Goal: Transaction & Acquisition: Purchase product/service

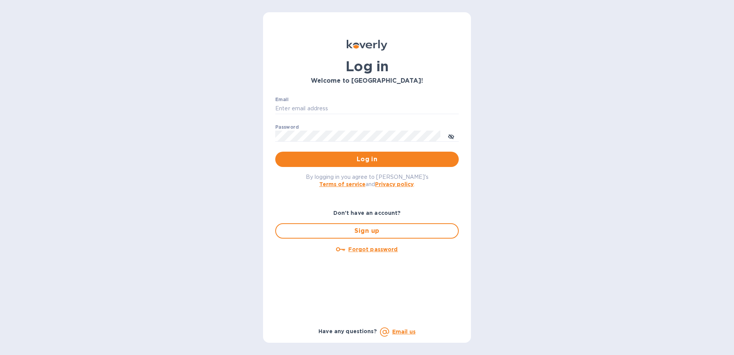
click at [378, 101] on div "Email ​" at bounding box center [367, 111] width 184 height 28
click at [378, 105] on input "Email" at bounding box center [367, 108] width 184 height 11
type input "[EMAIL_ADDRESS][DOMAIN_NAME]"
click at [351, 157] on span "Log in" at bounding box center [367, 159] width 171 height 9
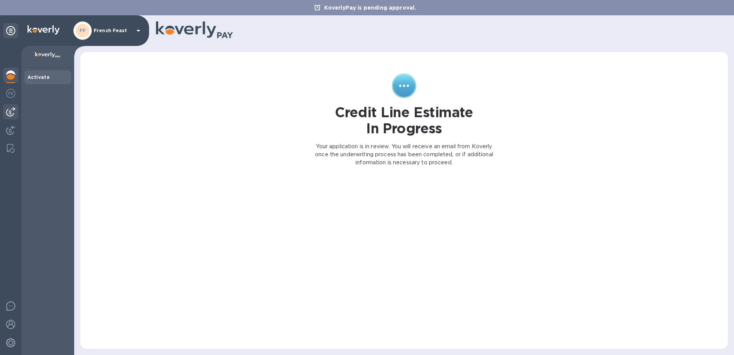
click at [11, 111] on img at bounding box center [10, 111] width 9 height 9
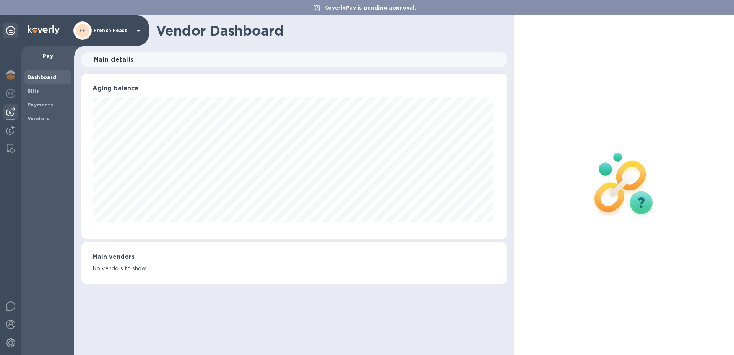
scroll to position [382314, 382056]
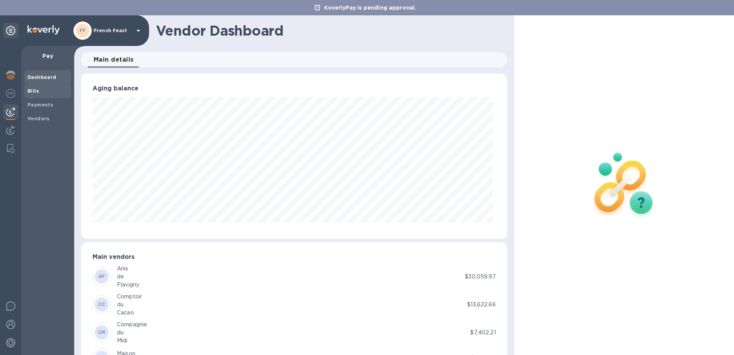
click at [29, 88] on b "Bills" at bounding box center [33, 91] width 11 height 6
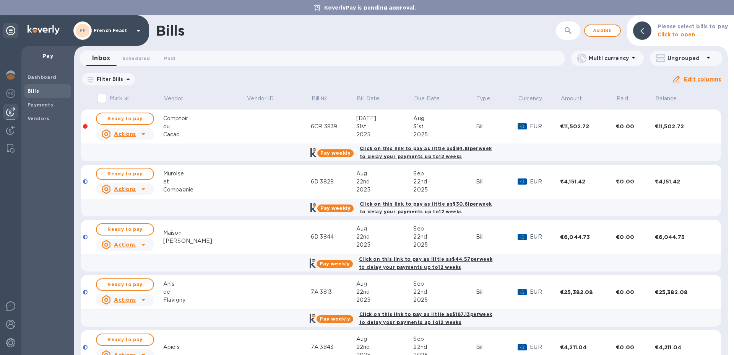
click at [51, 157] on div "Dashboard Bills Payments Vendors" at bounding box center [47, 210] width 53 height 287
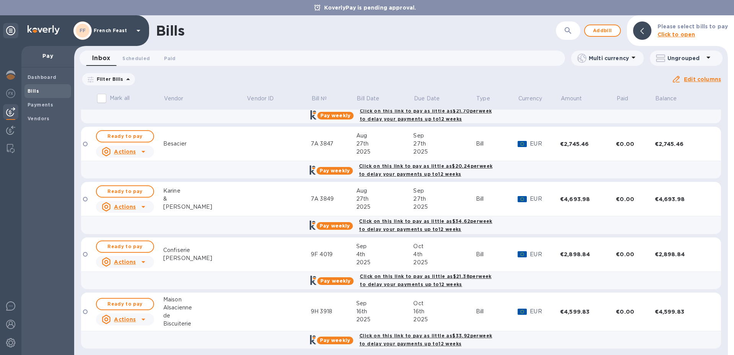
scroll to position [428, 0]
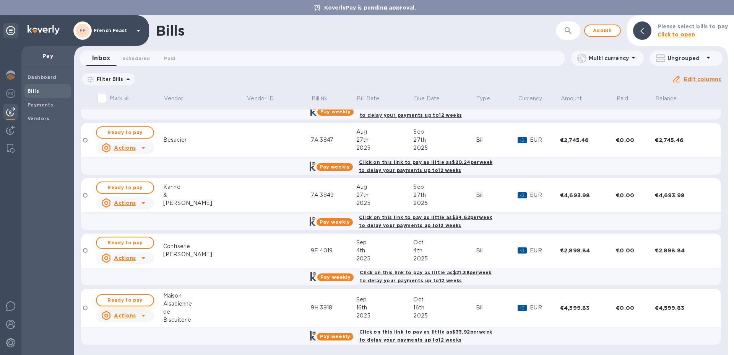
click at [132, 299] on span "Ready to pay" at bounding box center [125, 299] width 44 height 9
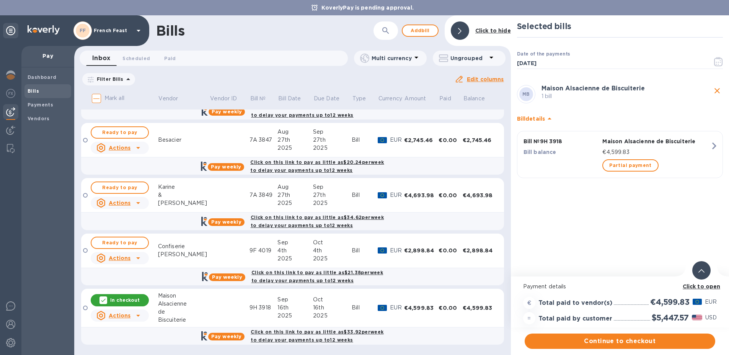
click at [695, 283] on b "Click to open" at bounding box center [701, 286] width 38 height 6
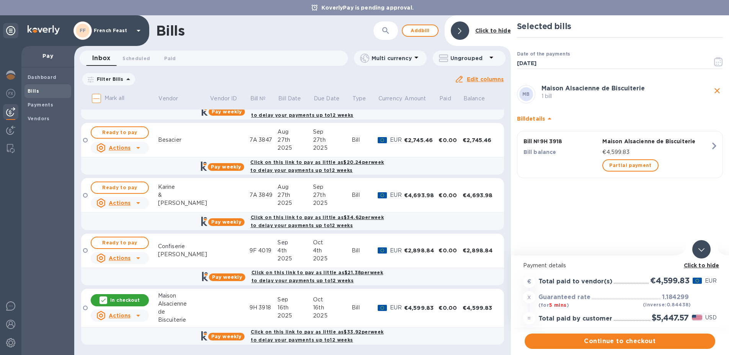
click at [716, 89] on icon "close" at bounding box center [716, 90] width 9 height 9
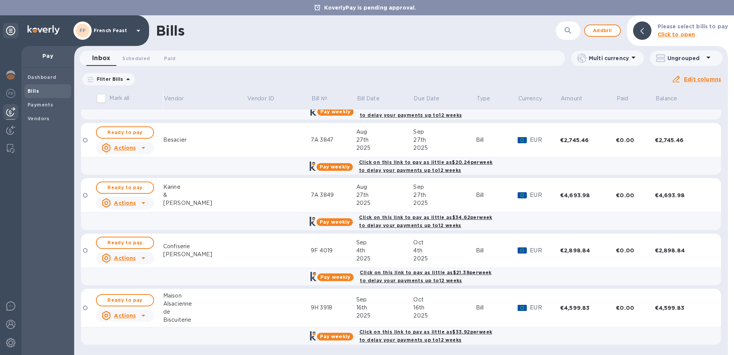
click at [729, 94] on div at bounding box center [731, 184] width 6 height 339
click at [113, 297] on span "Ready to pay" at bounding box center [125, 299] width 44 height 9
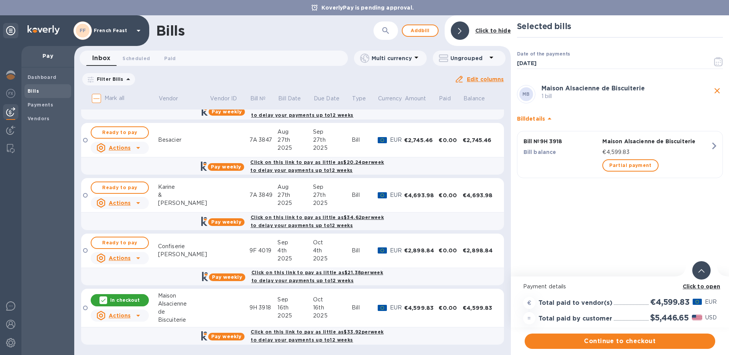
click at [696, 286] on b "Click to open" at bounding box center [701, 286] width 38 height 6
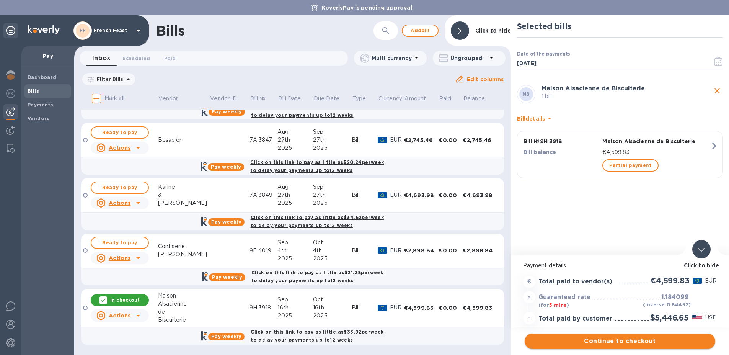
click at [630, 340] on span "Continue to checkout" at bounding box center [619, 340] width 178 height 9
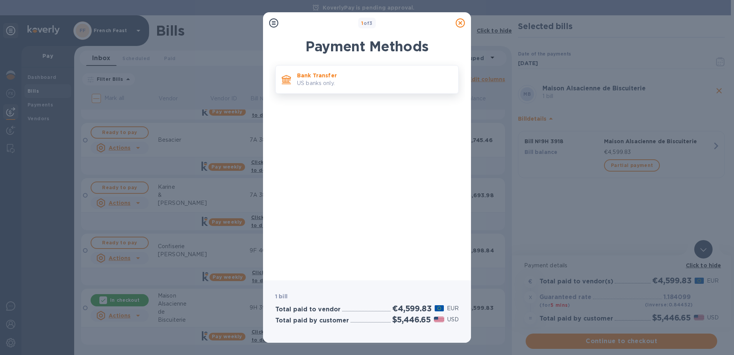
click at [317, 80] on p "US banks only." at bounding box center [374, 83] width 155 height 8
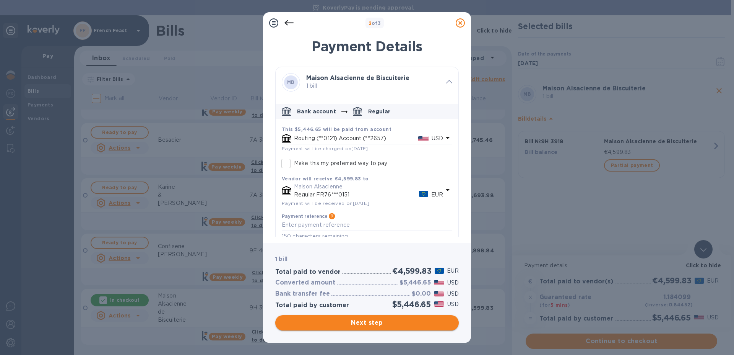
click at [371, 324] on span "Next step" at bounding box center [367, 322] width 171 height 9
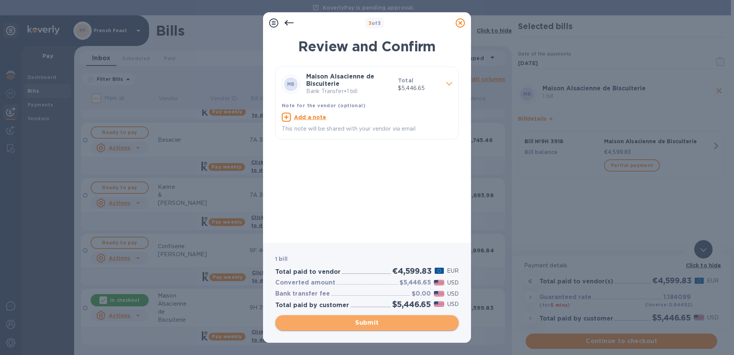
click at [371, 322] on span "Submit" at bounding box center [367, 322] width 171 height 9
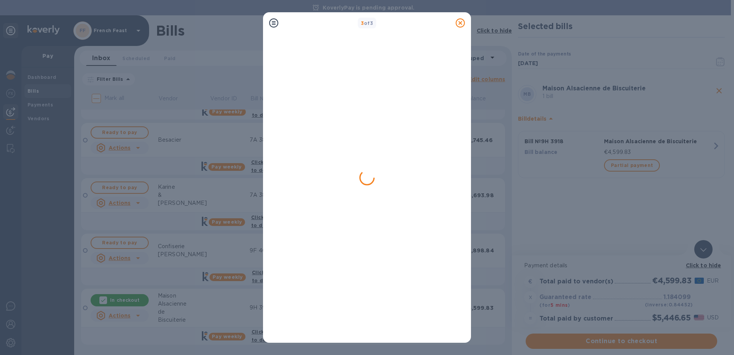
scroll to position [0, 0]
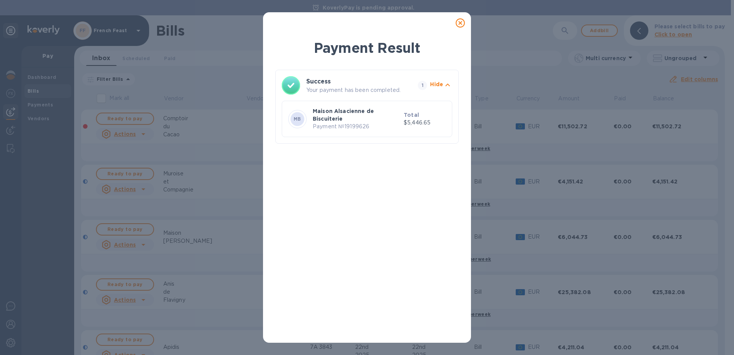
click at [461, 23] on icon at bounding box center [460, 22] width 9 height 9
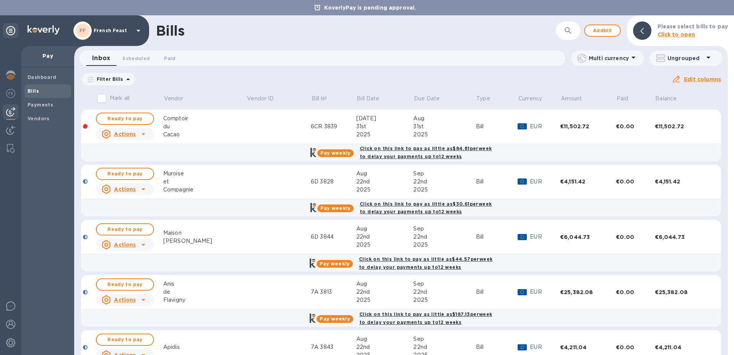
click at [433, 32] on div "Bills" at bounding box center [356, 31] width 400 height 16
